Goal: Information Seeking & Learning: Learn about a topic

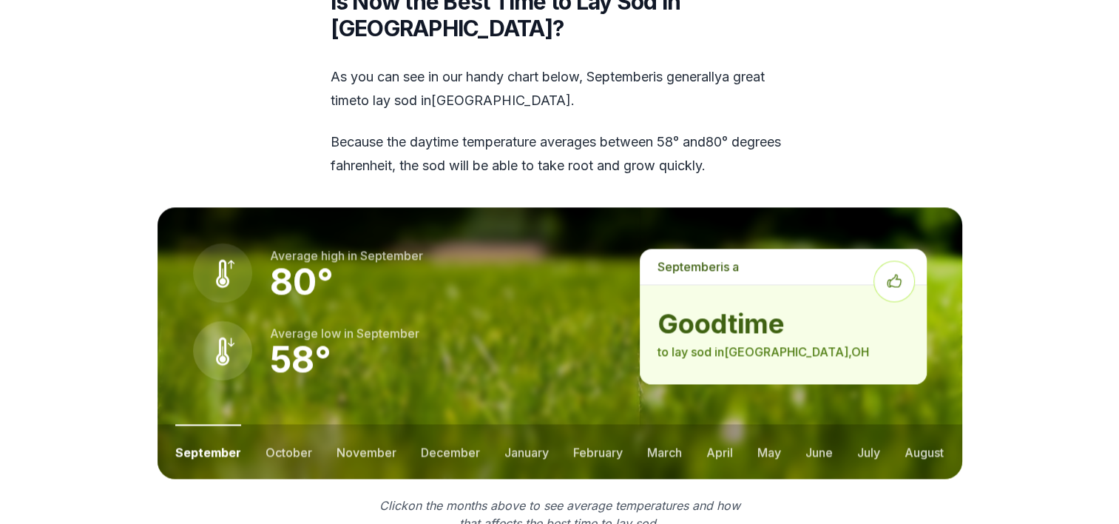
scroll to position [1981, 0]
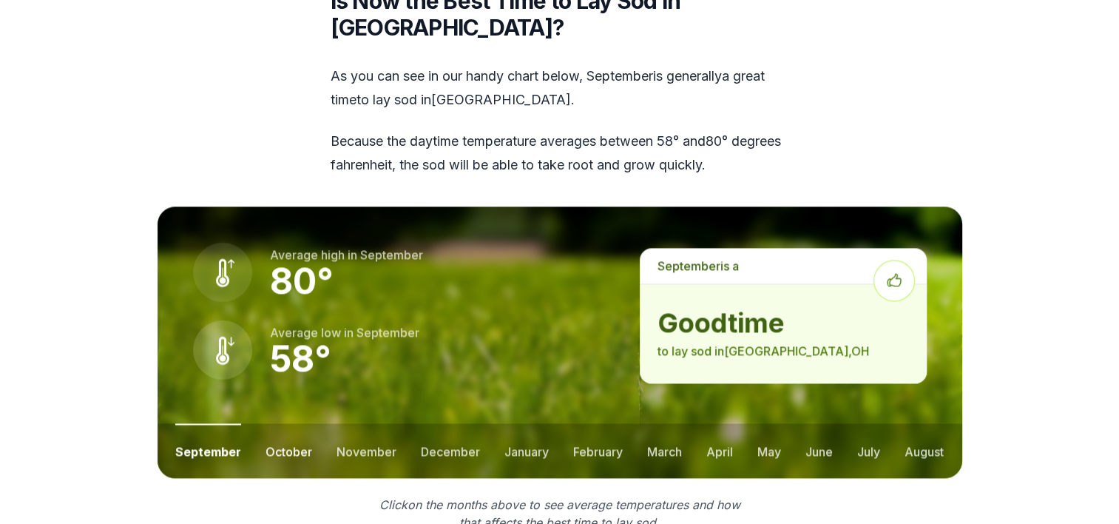
click at [276, 423] on button "october" at bounding box center [288, 450] width 47 height 55
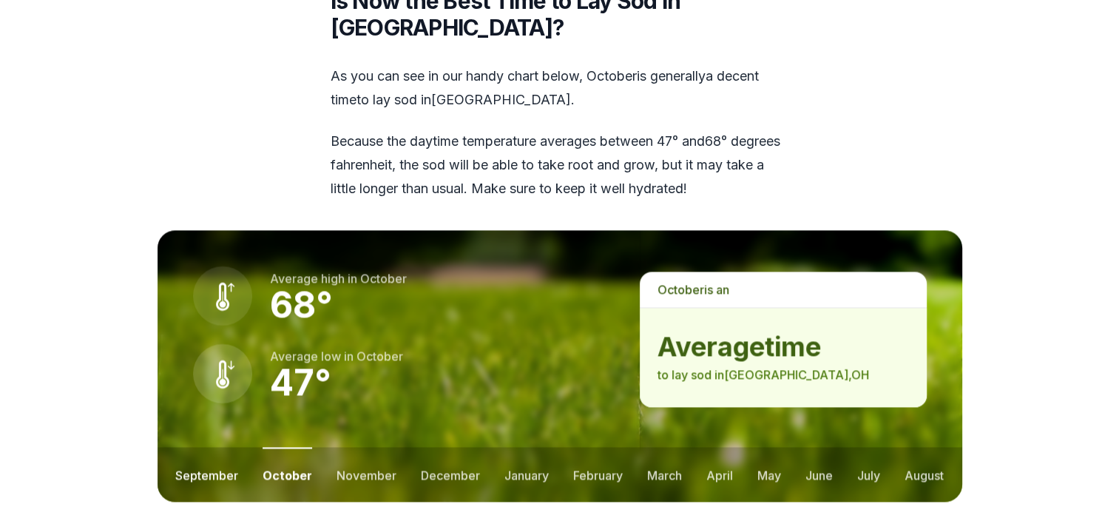
click at [211, 447] on button "september" at bounding box center [206, 474] width 63 height 55
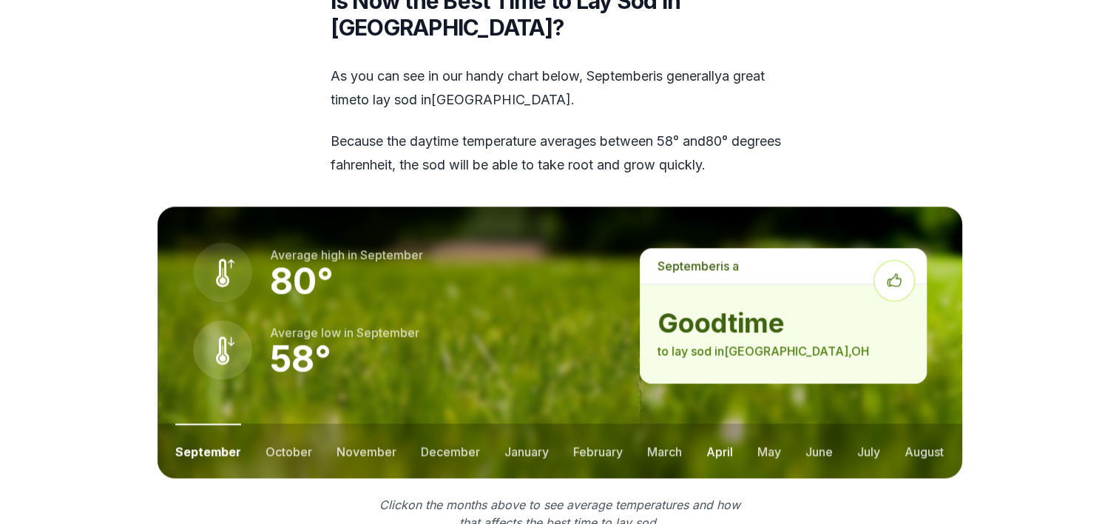
click at [720, 423] on button "april" at bounding box center [719, 450] width 27 height 55
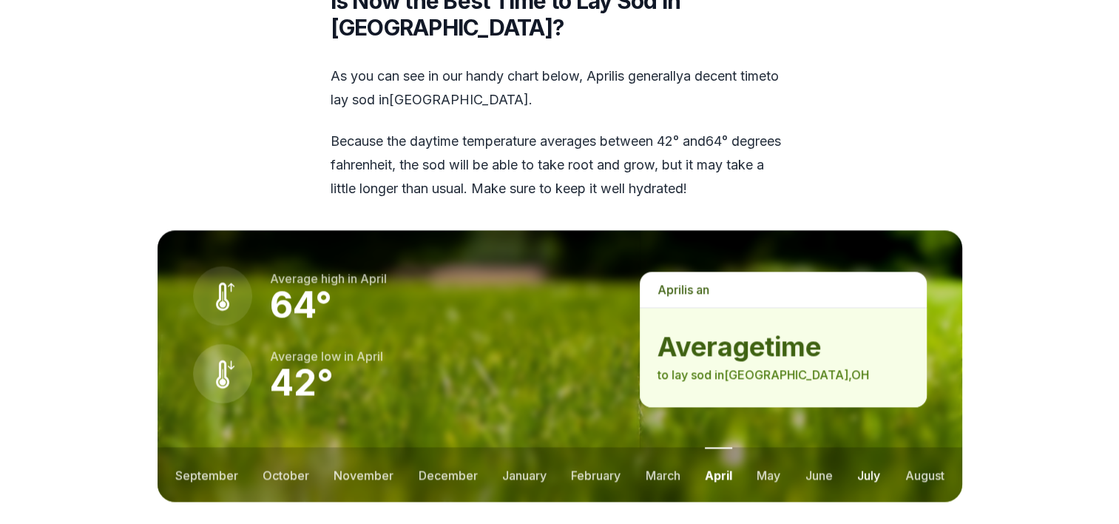
click at [864, 447] on button "july" at bounding box center [868, 474] width 23 height 55
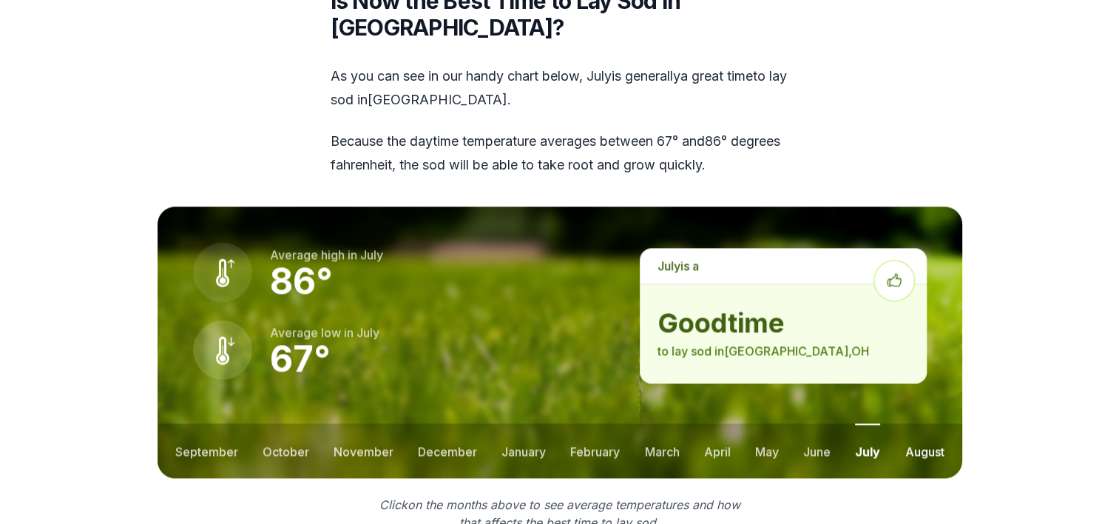
click at [917, 423] on button "august" at bounding box center [923, 450] width 39 height 55
click at [216, 423] on button "september" at bounding box center [206, 450] width 63 height 55
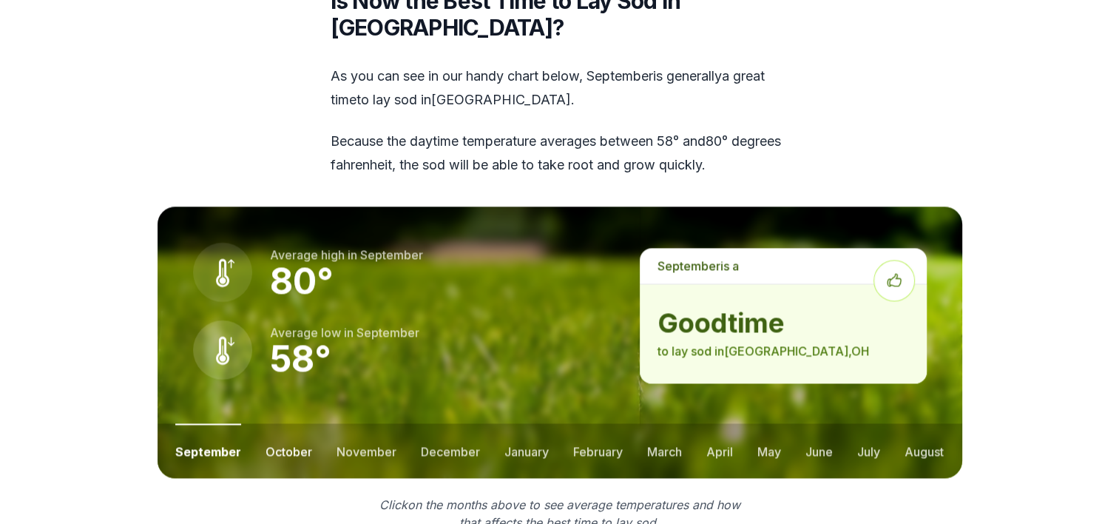
click at [271, 423] on button "october" at bounding box center [288, 450] width 47 height 55
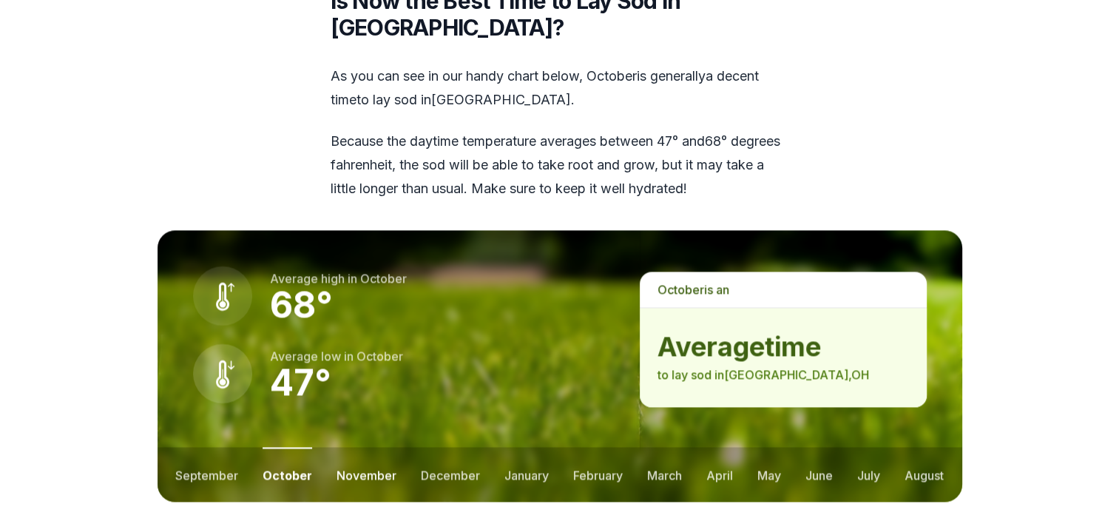
click at [361, 447] on button "november" at bounding box center [366, 474] width 60 height 55
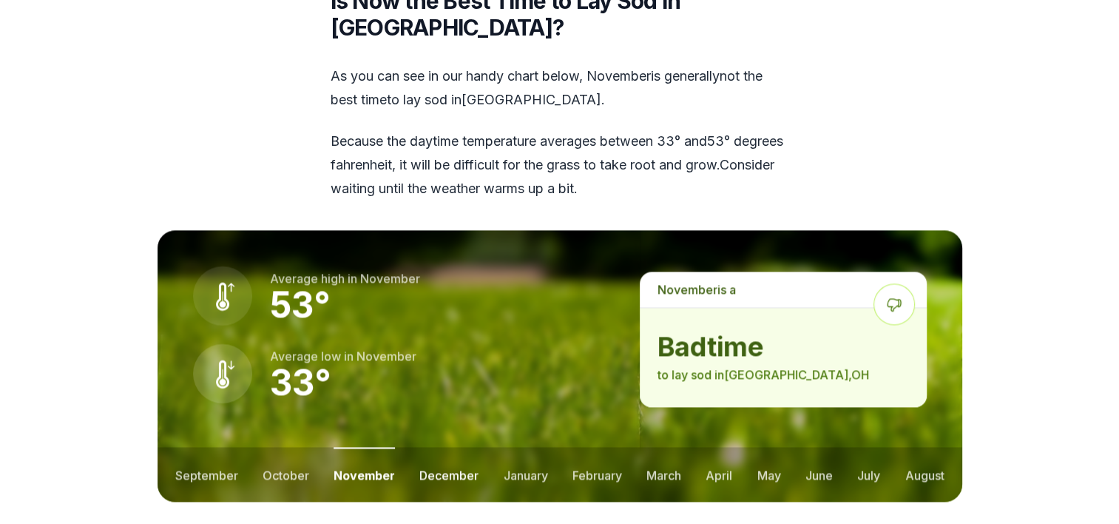
click at [459, 447] on button "december" at bounding box center [448, 474] width 59 height 55
click at [532, 447] on button "january" at bounding box center [526, 474] width 44 height 55
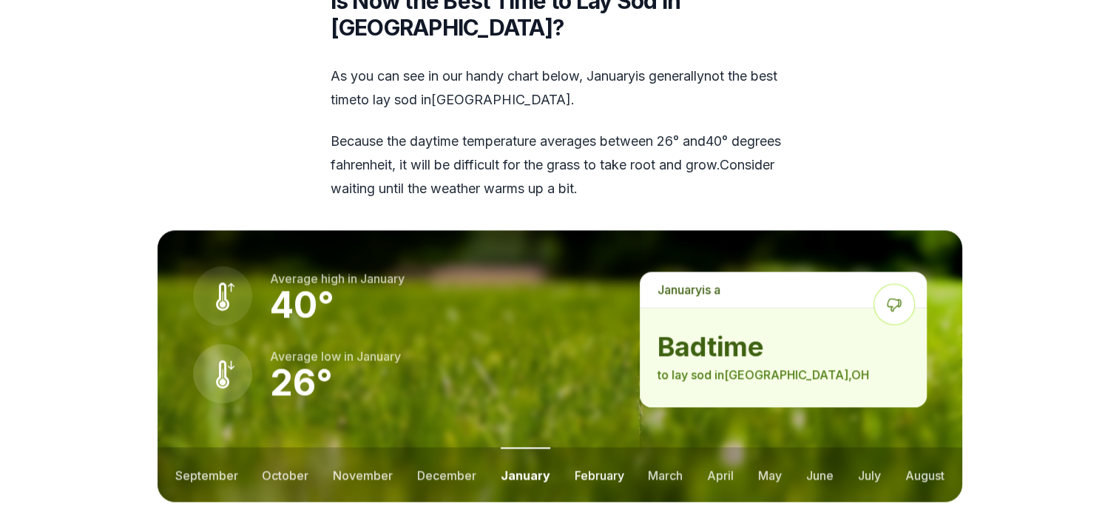
click at [598, 447] on button "february" at bounding box center [600, 474] width 50 height 55
click at [657, 447] on button "march" at bounding box center [665, 474] width 35 height 55
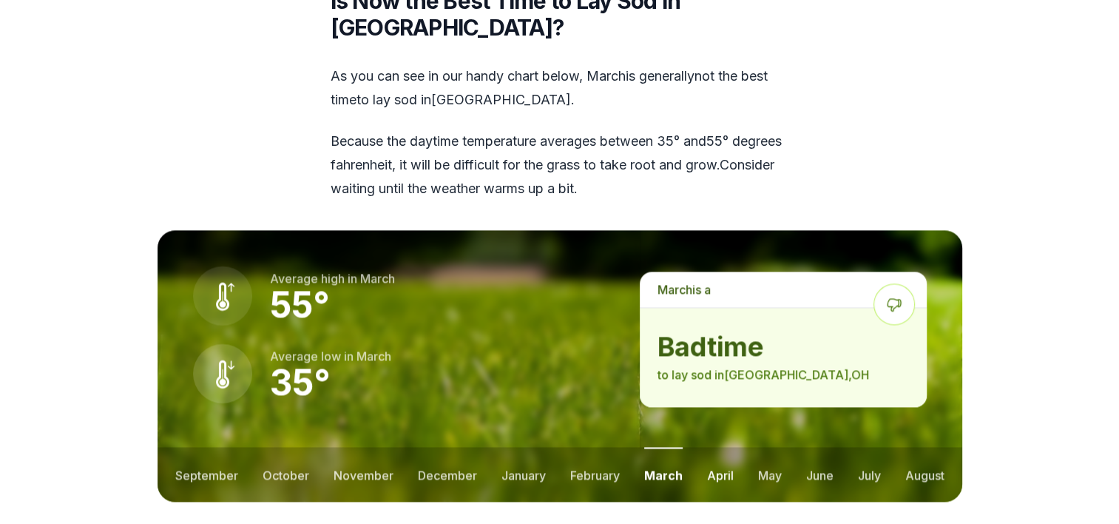
click at [725, 447] on button "april" at bounding box center [720, 474] width 27 height 55
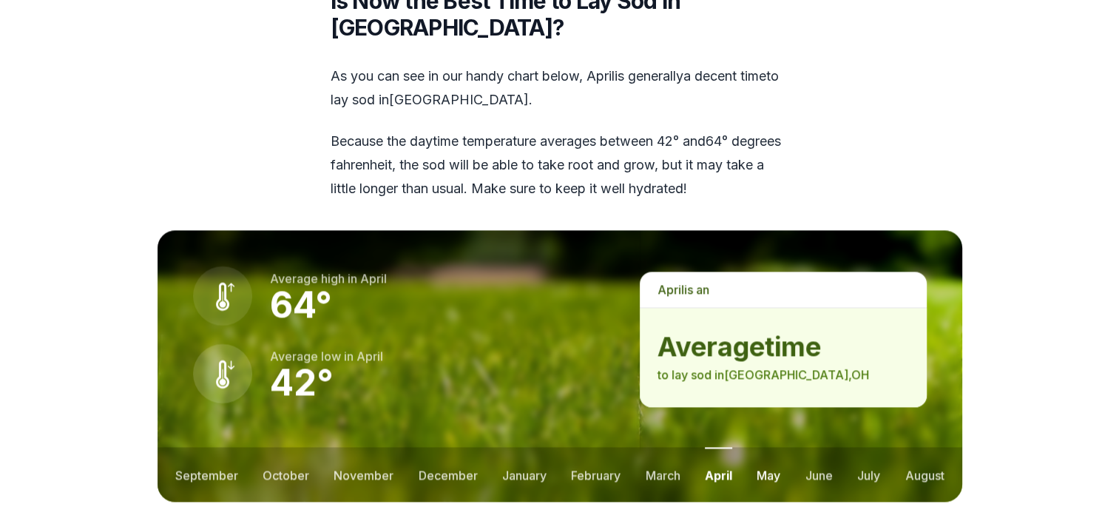
click at [772, 447] on button "may" at bounding box center [769, 474] width 24 height 55
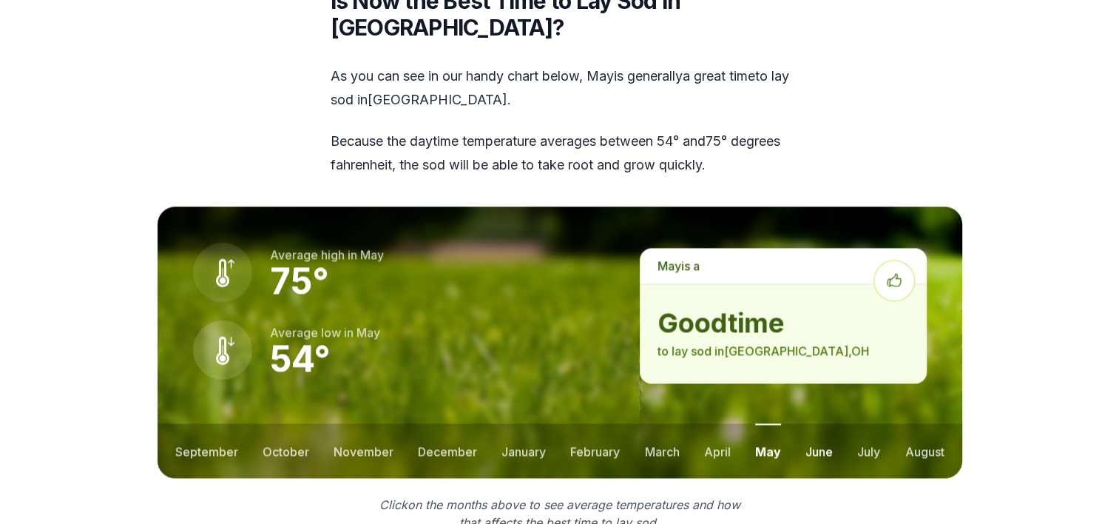
click at [819, 423] on button "june" at bounding box center [818, 450] width 27 height 55
click at [859, 423] on button "july" at bounding box center [868, 450] width 23 height 55
click at [902, 423] on ul "september october november december january february march april may june july …" at bounding box center [560, 450] width 805 height 55
click at [915, 423] on button "august" at bounding box center [923, 450] width 39 height 55
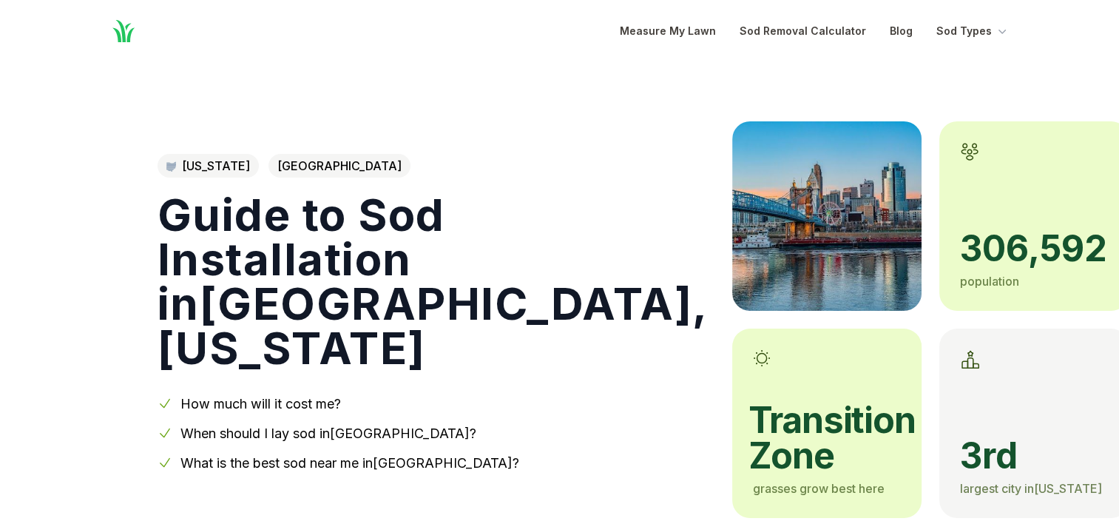
scroll to position [0, 0]
